Goal: Task Accomplishment & Management: Use online tool/utility

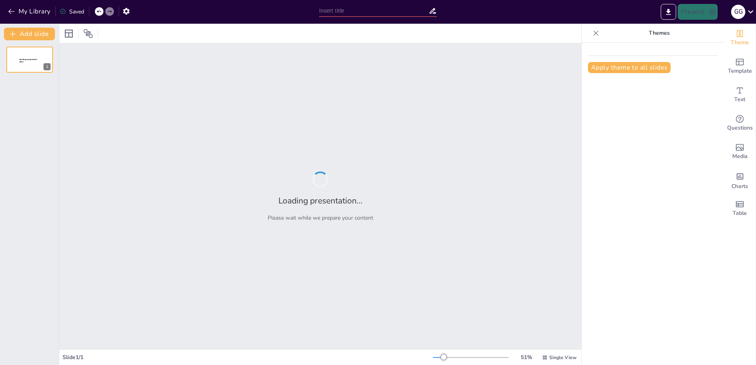
type input "Revolutionizing Development Workflows: The Power of Project Geass"
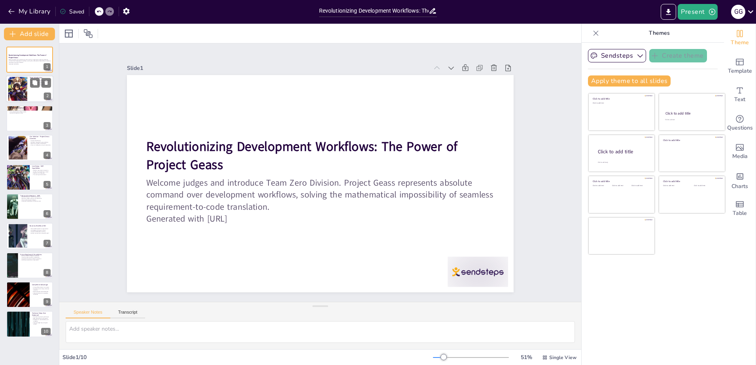
click at [26, 91] on div at bounding box center [18, 89] width 36 height 24
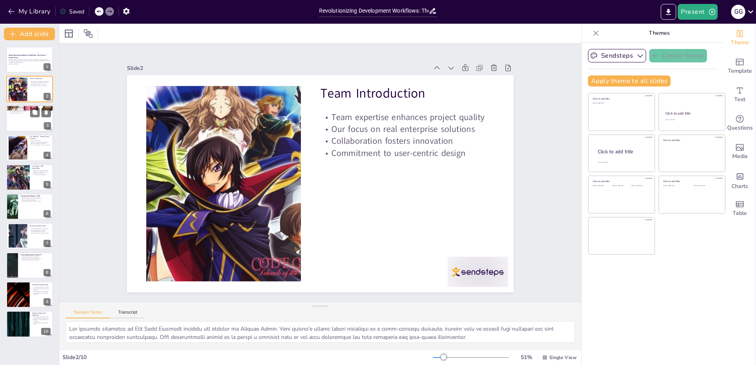
click at [26, 108] on p "Fragmented tools hinder productivity" at bounding box center [29, 109] width 43 height 2
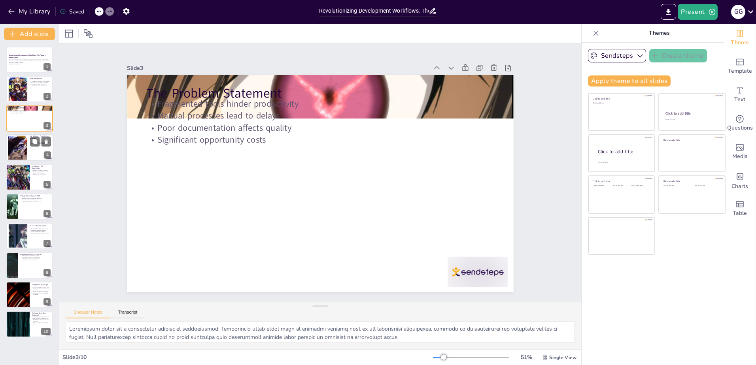
click at [30, 146] on p "Focus on intelligence, not just automation" at bounding box center [40, 146] width 21 height 2
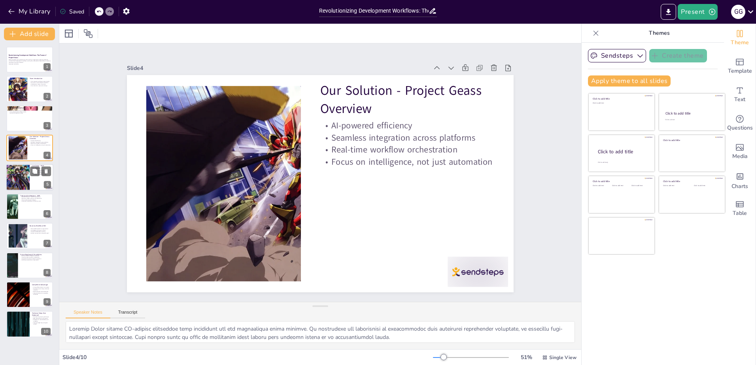
click at [31, 177] on div at bounding box center [29, 177] width 47 height 27
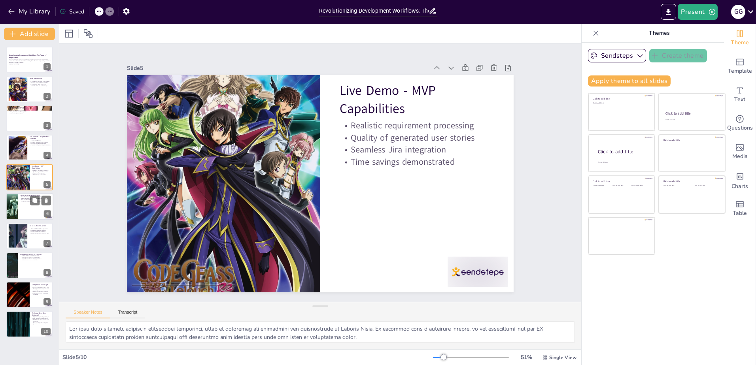
click at [28, 206] on div at bounding box center [29, 206] width 47 height 27
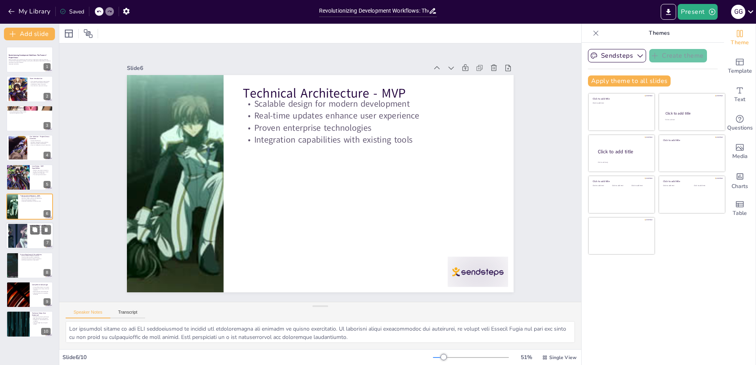
click at [29, 240] on div at bounding box center [29, 236] width 47 height 27
type textarea "The measurable benefits of Project Geass are compelling for organizations. By q…"
